Goal: Check status: Check status

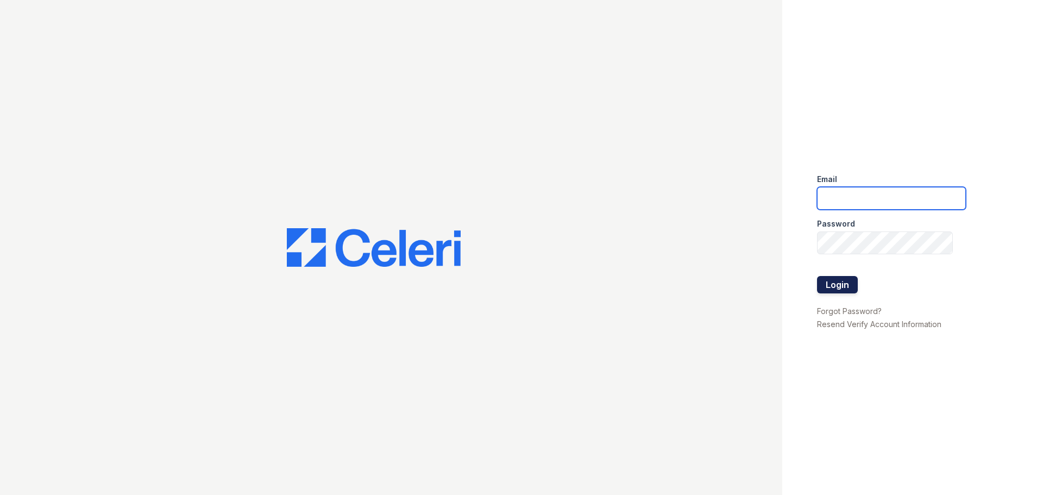
type input "[EMAIL_ADDRESS][DOMAIN_NAME]"
click at [843, 292] on button "Login" at bounding box center [837, 284] width 41 height 17
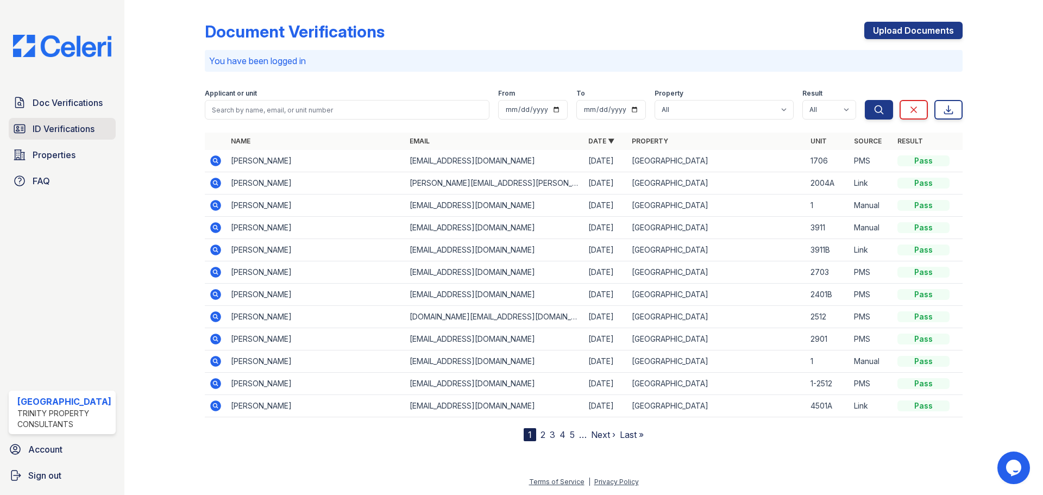
click at [60, 121] on link "ID Verifications" at bounding box center [62, 129] width 107 height 22
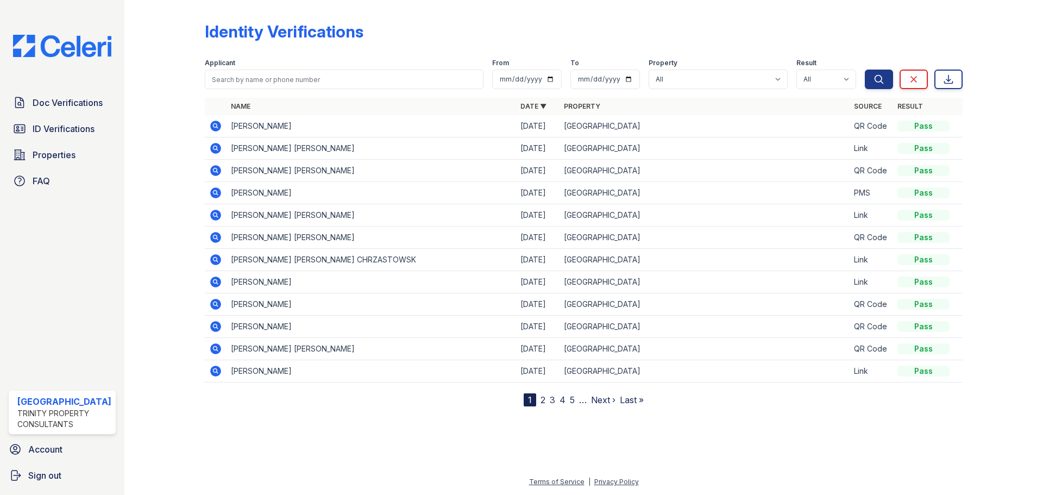
click at [212, 124] on icon at bounding box center [215, 126] width 11 height 11
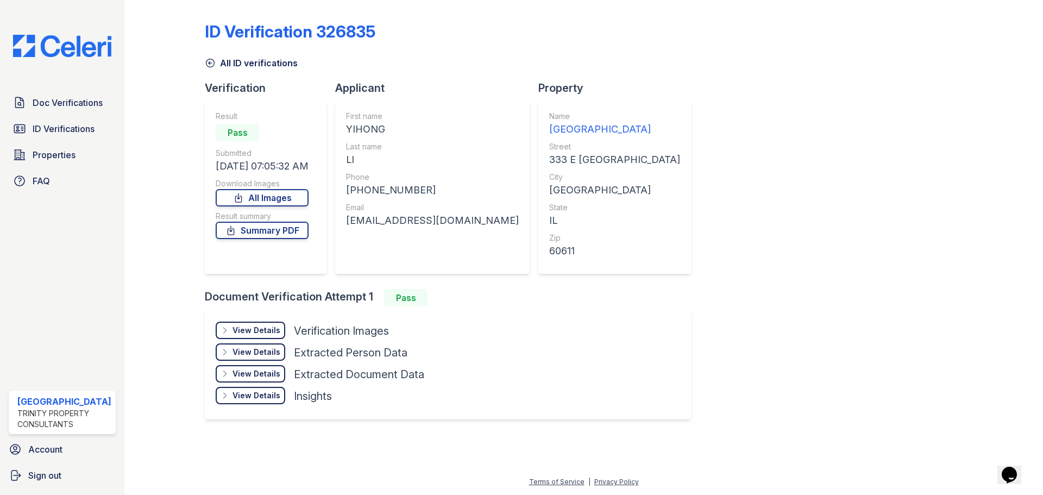
click at [262, 331] on div "View Details" at bounding box center [257, 330] width 48 height 11
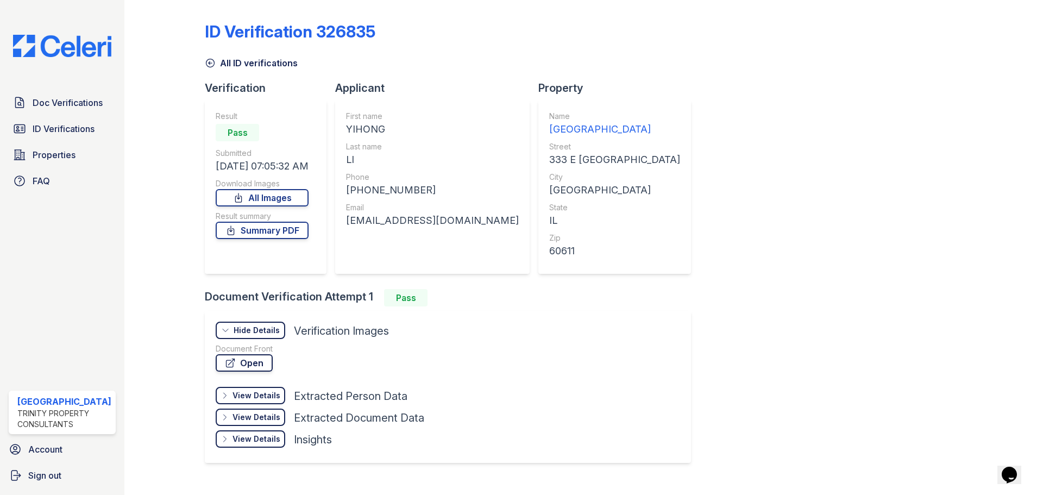
click at [249, 362] on link "Open" at bounding box center [244, 362] width 57 height 17
click at [267, 228] on link "Summary PDF" at bounding box center [262, 230] width 93 height 17
click at [71, 107] on span "Doc Verifications" at bounding box center [68, 102] width 70 height 13
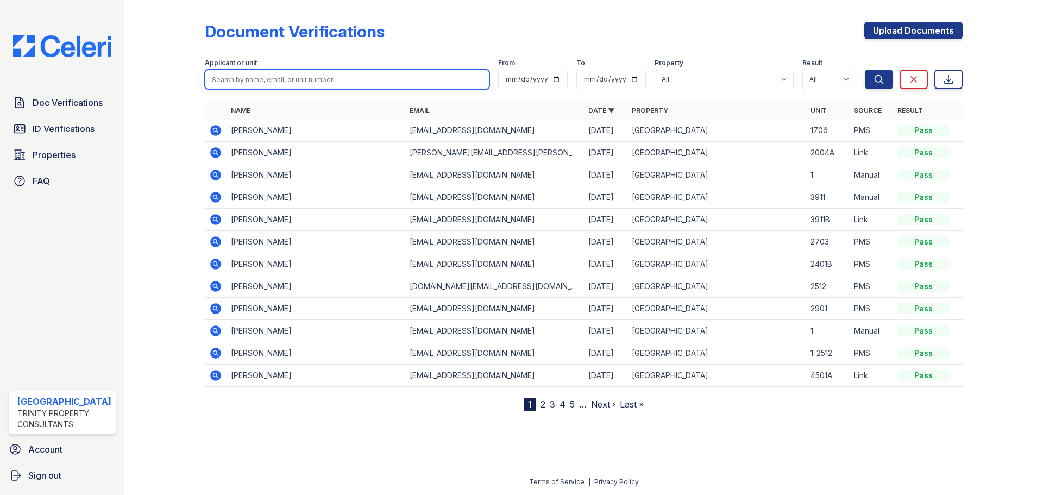
click at [306, 84] on input "search" at bounding box center [347, 80] width 285 height 20
type input "yihong"
click at [865, 70] on button "Search" at bounding box center [879, 80] width 28 height 20
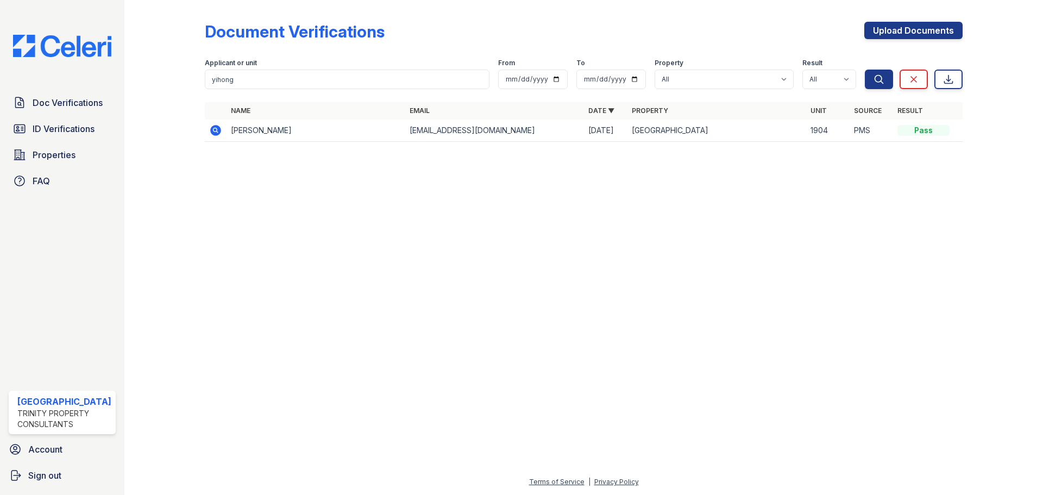
click at [224, 131] on td at bounding box center [216, 131] width 22 height 22
click at [221, 133] on icon at bounding box center [215, 130] width 13 height 13
